Goal: Transaction & Acquisition: Book appointment/travel/reservation

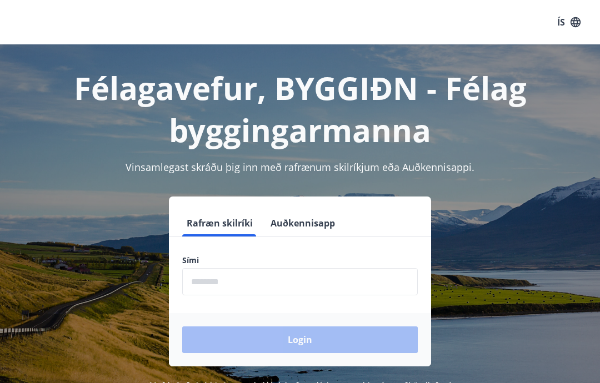
click at [264, 282] on input "phone" at bounding box center [300, 281] width 236 height 27
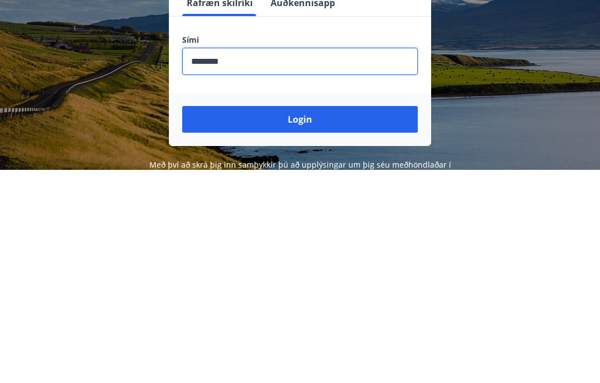
type input "********"
click at [328, 320] on button "Login" at bounding box center [300, 333] width 236 height 27
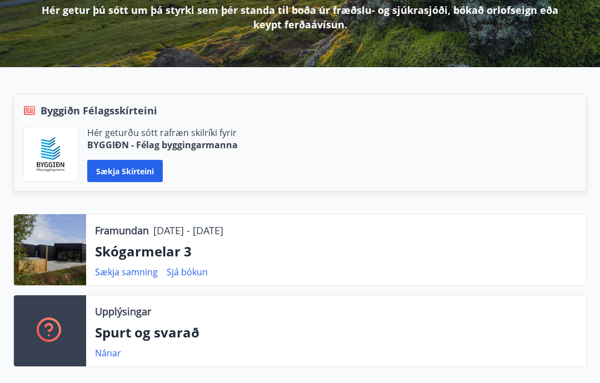
scroll to position [182, 0]
click at [153, 275] on link "Sækja samning" at bounding box center [126, 272] width 63 height 12
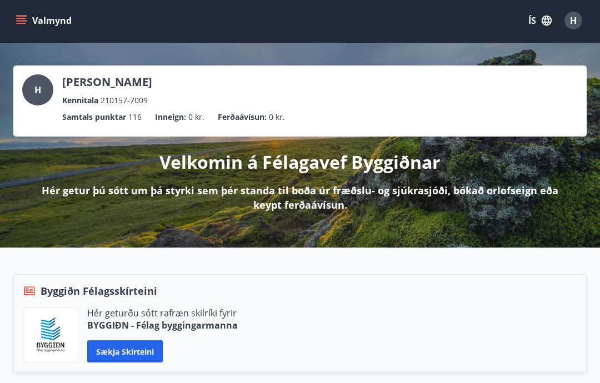
scroll to position [0, 0]
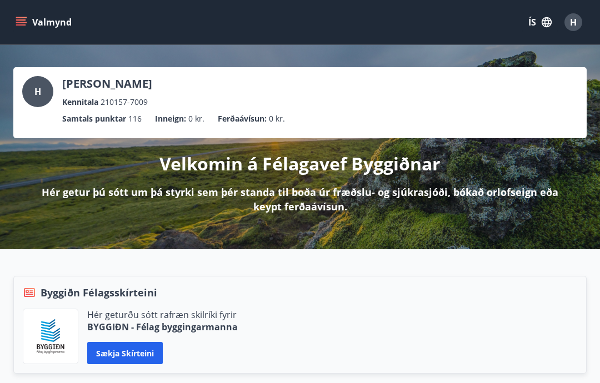
click at [24, 21] on icon "menu" at bounding box center [21, 19] width 10 height 1
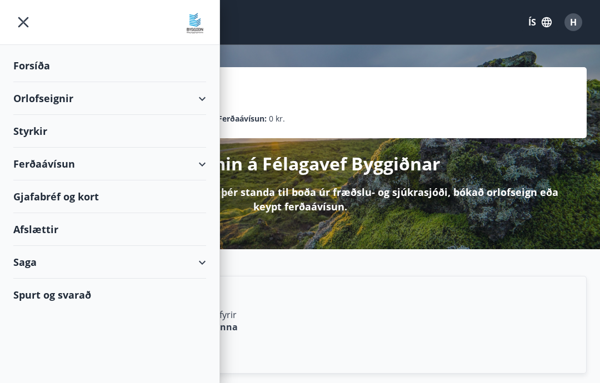
click at [111, 104] on div "Orlofseignir" at bounding box center [109, 98] width 193 height 33
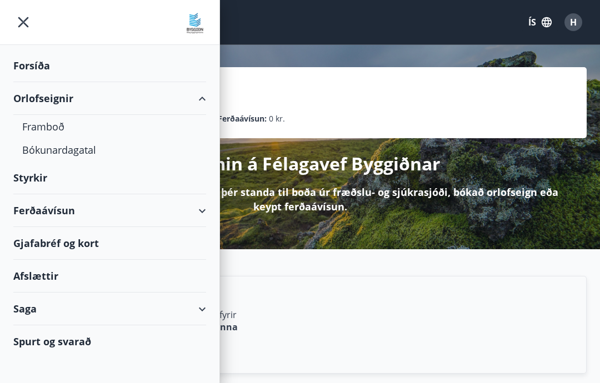
click at [55, 129] on div "Framboð" at bounding box center [109, 126] width 175 height 23
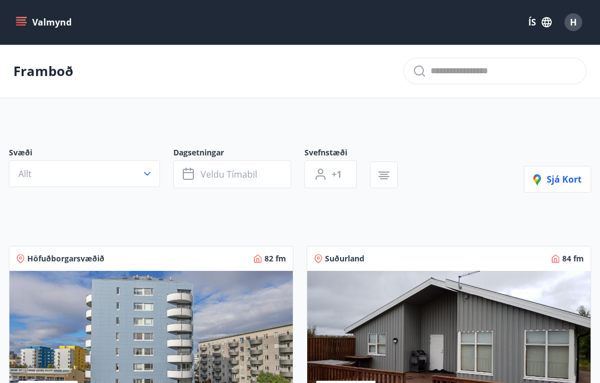
click at [41, 21] on button "Valmynd" at bounding box center [44, 22] width 63 height 20
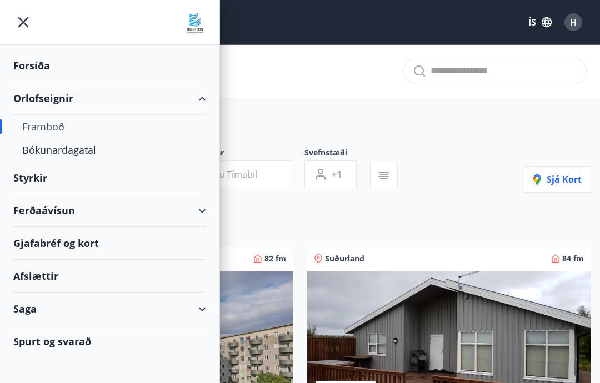
click at [96, 154] on div "Bókunardagatal" at bounding box center [109, 149] width 175 height 23
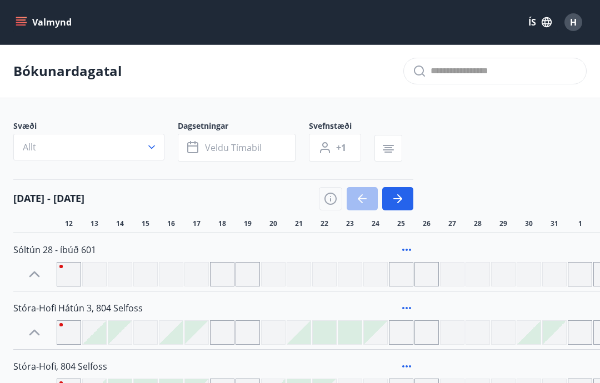
click at [393, 201] on icon "button" at bounding box center [397, 198] width 13 height 13
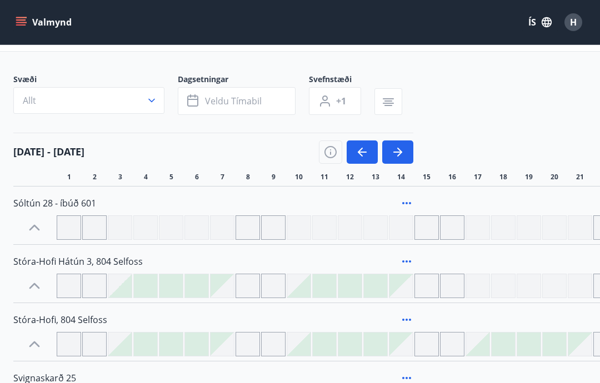
scroll to position [46, 0]
click at [423, 231] on div at bounding box center [426, 228] width 24 height 24
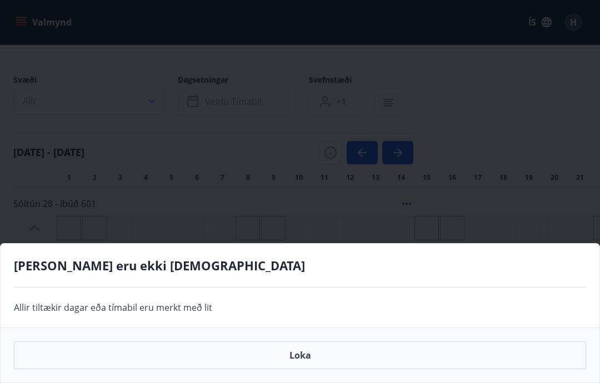
click at [304, 358] on button "Loka" at bounding box center [300, 356] width 572 height 28
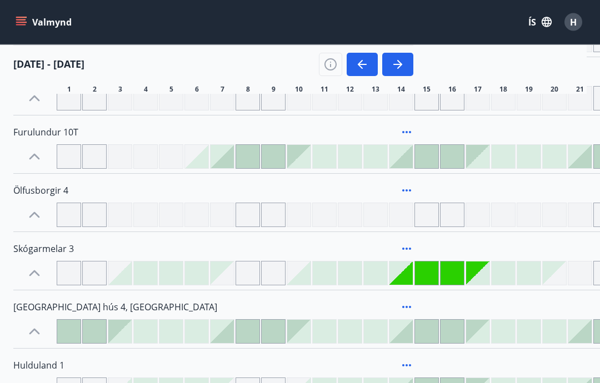
scroll to position [436, 0]
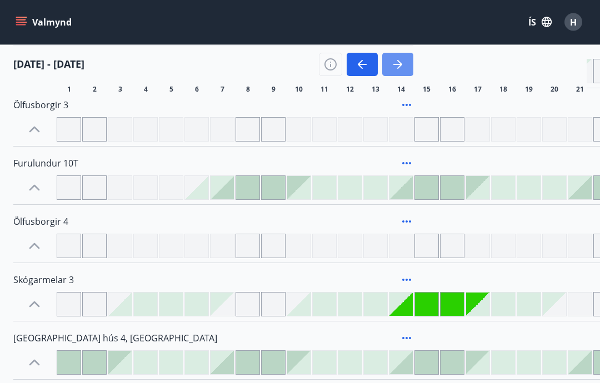
click at [396, 69] on icon "button" at bounding box center [397, 64] width 13 height 13
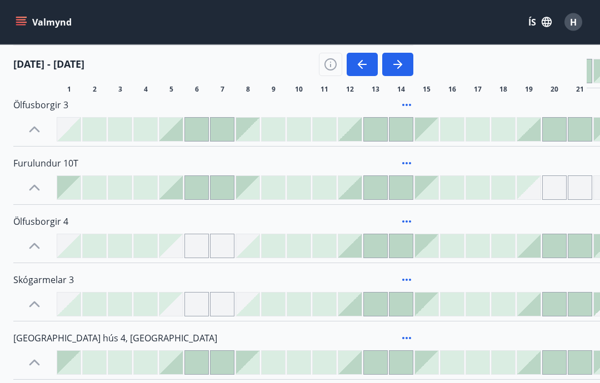
scroll to position [437, 0]
click at [383, 304] on div at bounding box center [375, 304] width 23 height 23
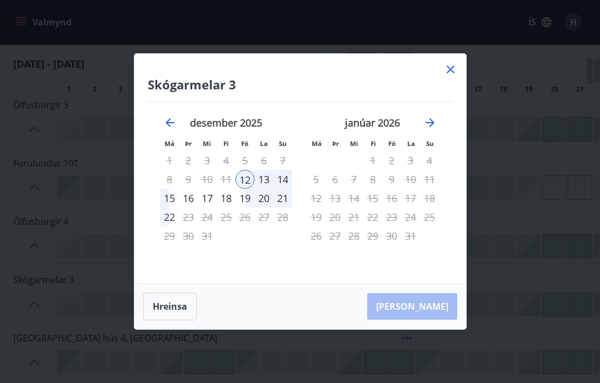
click at [167, 117] on icon "Move backward to switch to the previous month." at bounding box center [169, 122] width 13 height 13
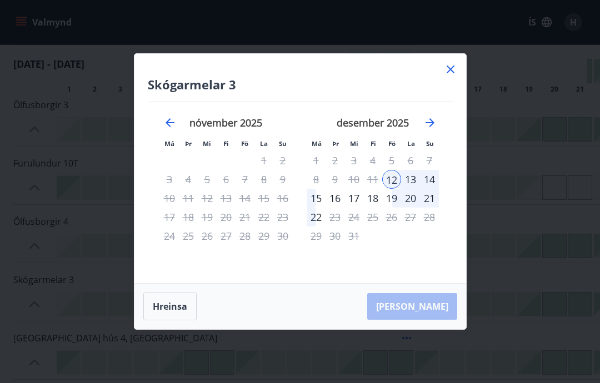
click at [180, 306] on button "Hreinsa" at bounding box center [169, 307] width 53 height 28
click at [446, 81] on h4 "Skógarmelar 3" at bounding box center [300, 84] width 305 height 17
click at [439, 70] on div "Skógarmelar 3 Má Þr Mi Fi Fö La Su Má Þr Mi Fi Fö La Su [DATE] 1 2 3 4 5 6 7 8 …" at bounding box center [300, 168] width 332 height 229
click at [444, 71] on icon at bounding box center [450, 69] width 13 height 13
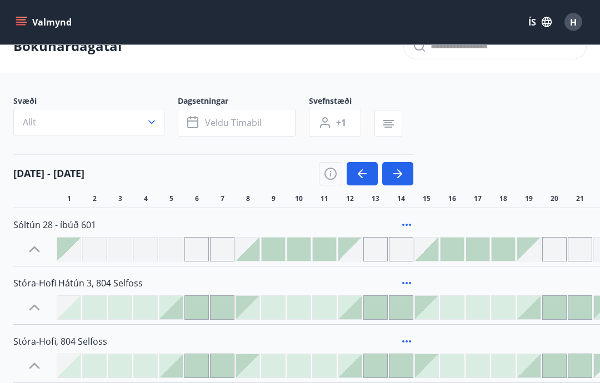
scroll to position [0, 0]
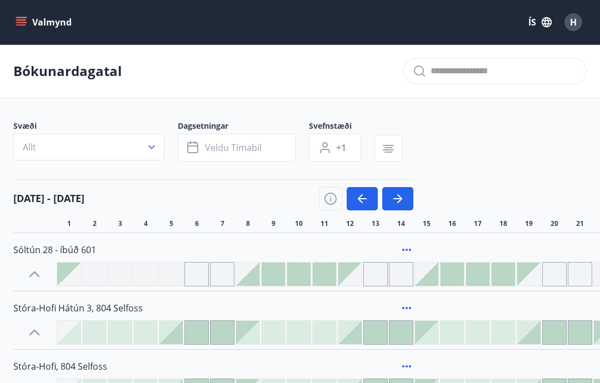
click at [348, 200] on button "button" at bounding box center [362, 198] width 31 height 23
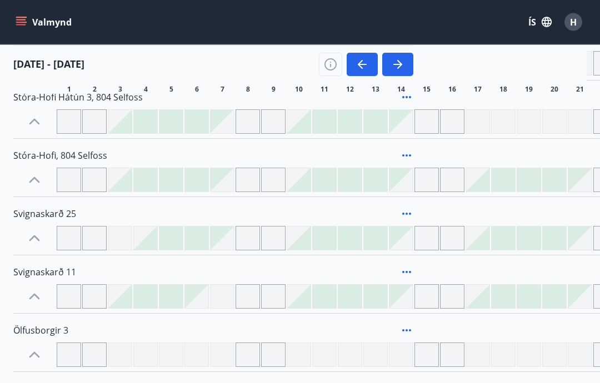
scroll to position [227, 0]
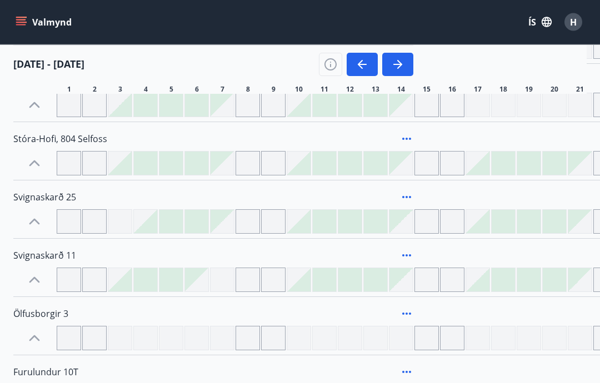
click at [416, 223] on div at bounding box center [426, 222] width 24 height 24
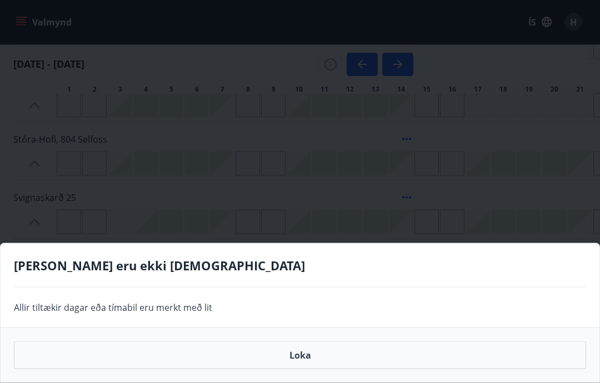
scroll to position [228, 0]
click at [345, 234] on div "[PERSON_NAME] eru ekki [DEMOGRAPHIC_DATA] Allir tiltækir [PERSON_NAME] tímabil …" at bounding box center [300, 191] width 600 height 383
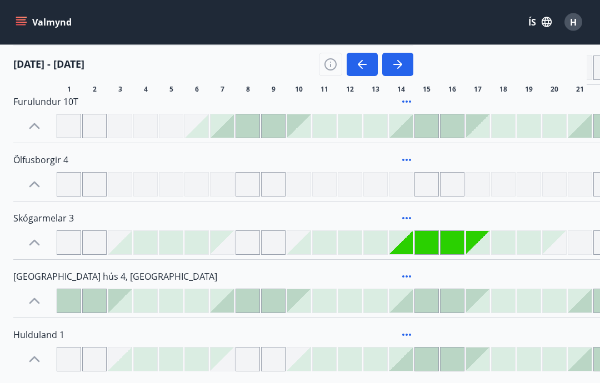
scroll to position [499, 0]
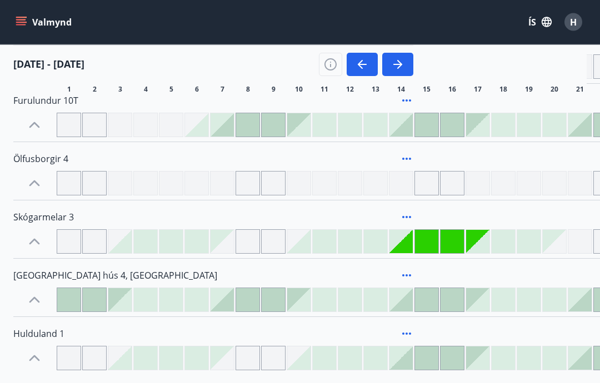
click at [378, 240] on div at bounding box center [375, 242] width 23 height 23
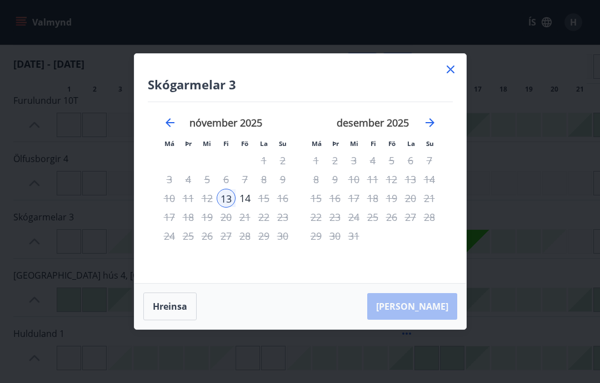
click at [421, 329] on div "[PERSON_NAME]" at bounding box center [300, 307] width 332 height 46
click at [429, 327] on div "[PERSON_NAME]" at bounding box center [300, 307] width 332 height 46
click at [457, 76] on icon at bounding box center [450, 69] width 13 height 13
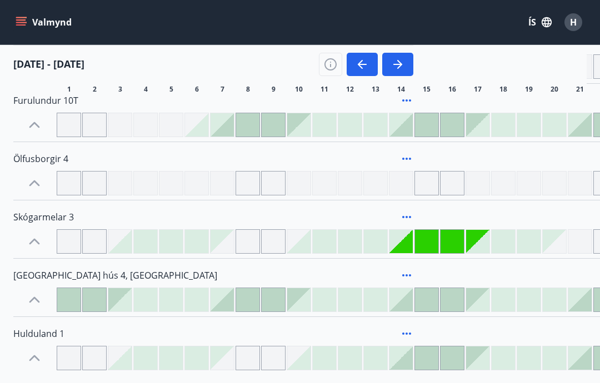
click at [396, 64] on icon "button" at bounding box center [397, 64] width 9 height 1
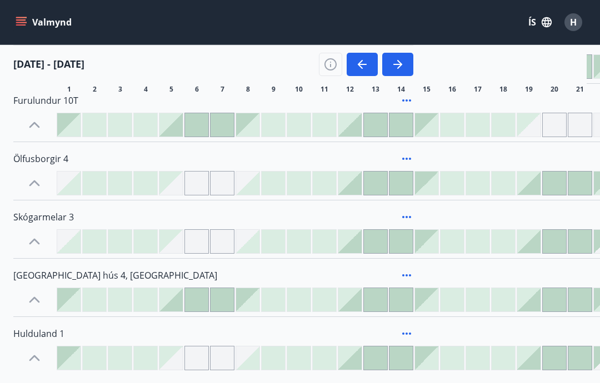
scroll to position [499, 0]
click at [43, 4] on div "Valmynd ÍS H" at bounding box center [300, 22] width 600 height 44
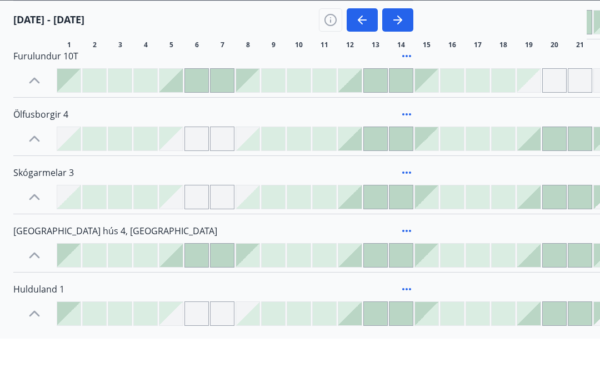
click at [578, 45] on div "[DATE] - [DATE] 1 2 3 4 5 6 7 8 9 10 11 12 13 14 15 16 17 18 19 20 21 22 23 24 …" at bounding box center [299, 69] width 573 height 49
click at [36, 57] on h4 "[DATE] - [DATE]" at bounding box center [48, 64] width 71 height 14
click at [25, 57] on h4 "[DATE] - [DATE]" at bounding box center [48, 64] width 71 height 14
click at [24, 57] on h4 "[DATE] - [DATE]" at bounding box center [48, 64] width 71 height 14
click at [573, 45] on div "[DATE] - [DATE] 1 2 3 4 5 6 7 8 9 10 11 12 13 14 15 16 17 18 19 20 21 22 23 24 …" at bounding box center [299, 69] width 573 height 49
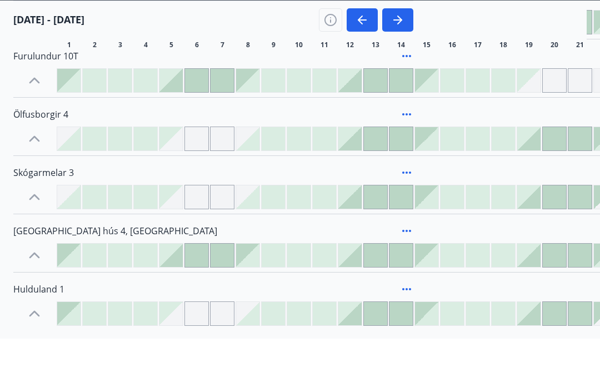
click at [579, 45] on div "[DATE] - [DATE] 1 2 3 4 5 6 7 8 9 10 11 12 13 14 15 16 17 18 19 20 21 22 23 24 …" at bounding box center [299, 69] width 573 height 49
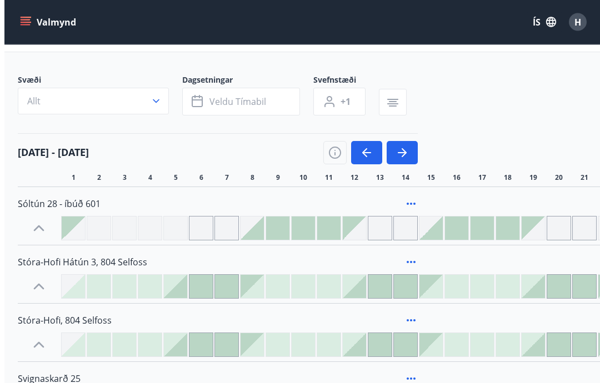
scroll to position [0, 0]
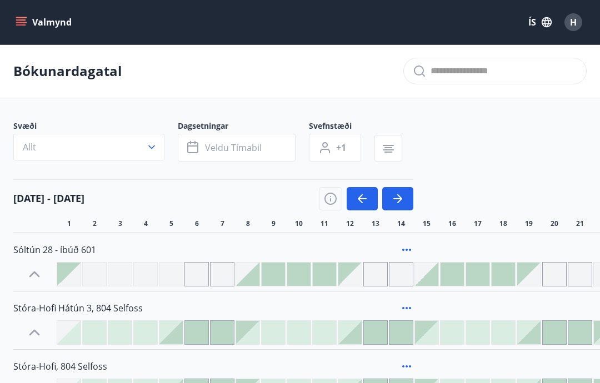
click at [23, 27] on icon "menu" at bounding box center [21, 22] width 11 height 11
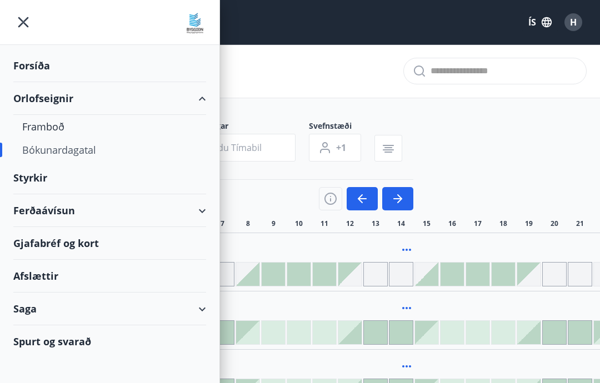
click at [34, 73] on div "Forsíða" at bounding box center [109, 65] width 193 height 33
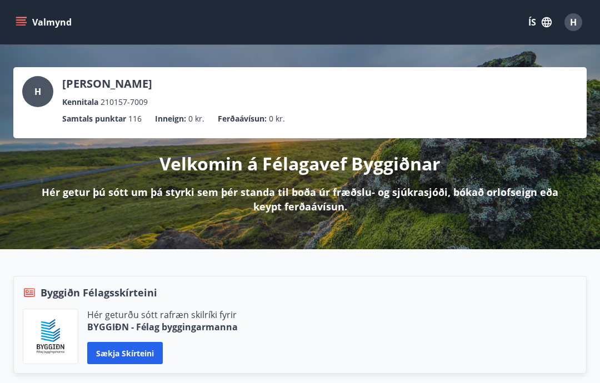
click at [573, 21] on span "H" at bounding box center [573, 22] width 7 height 12
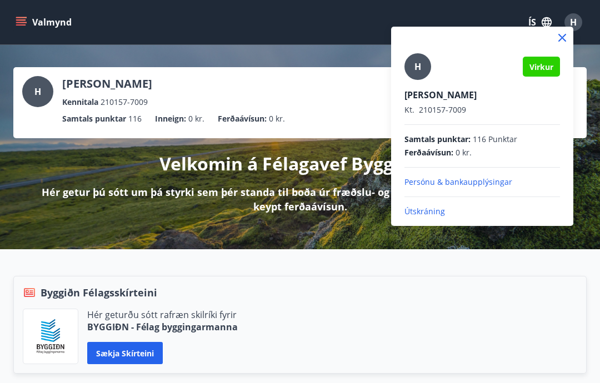
click at [477, 216] on p "Útskráning" at bounding box center [482, 211] width 156 height 11
